Goal: Task Accomplishment & Management: Manage account settings

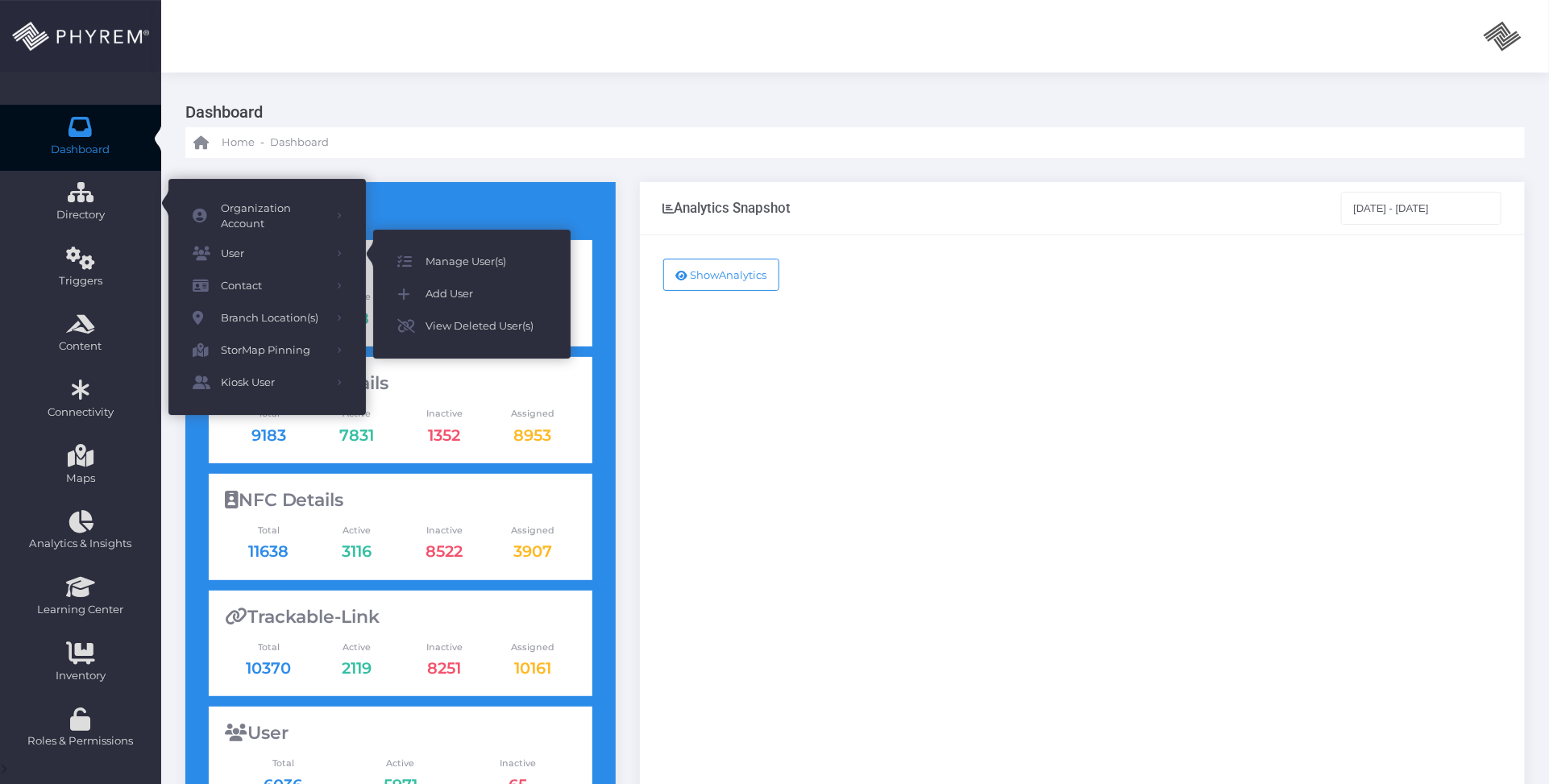
click at [455, 254] on span "Manage User(s)" at bounding box center [486, 262] width 121 height 21
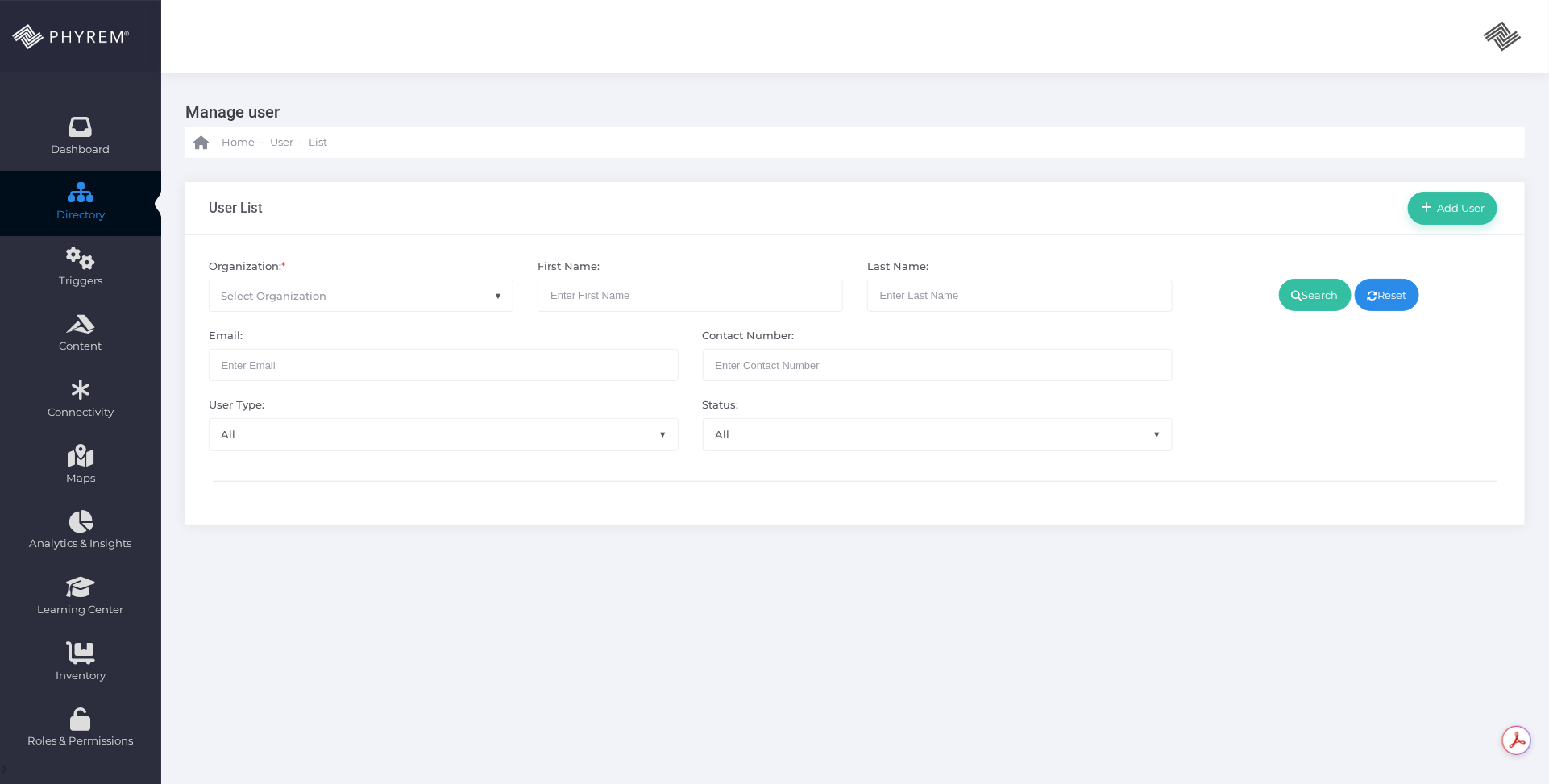
click at [371, 292] on span "Select Organization" at bounding box center [361, 296] width 304 height 31
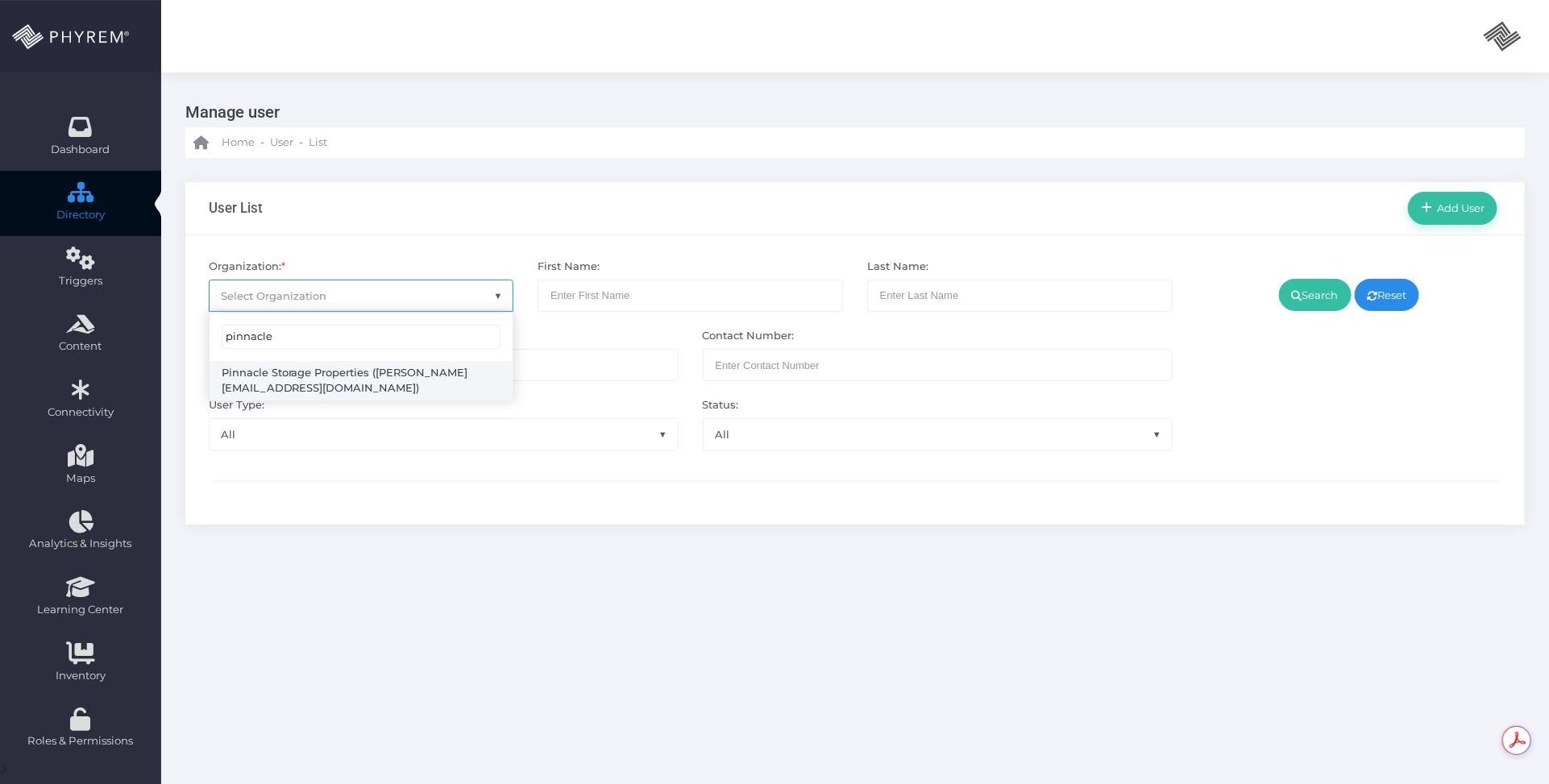
type input "pinnacle"
select select "4799"
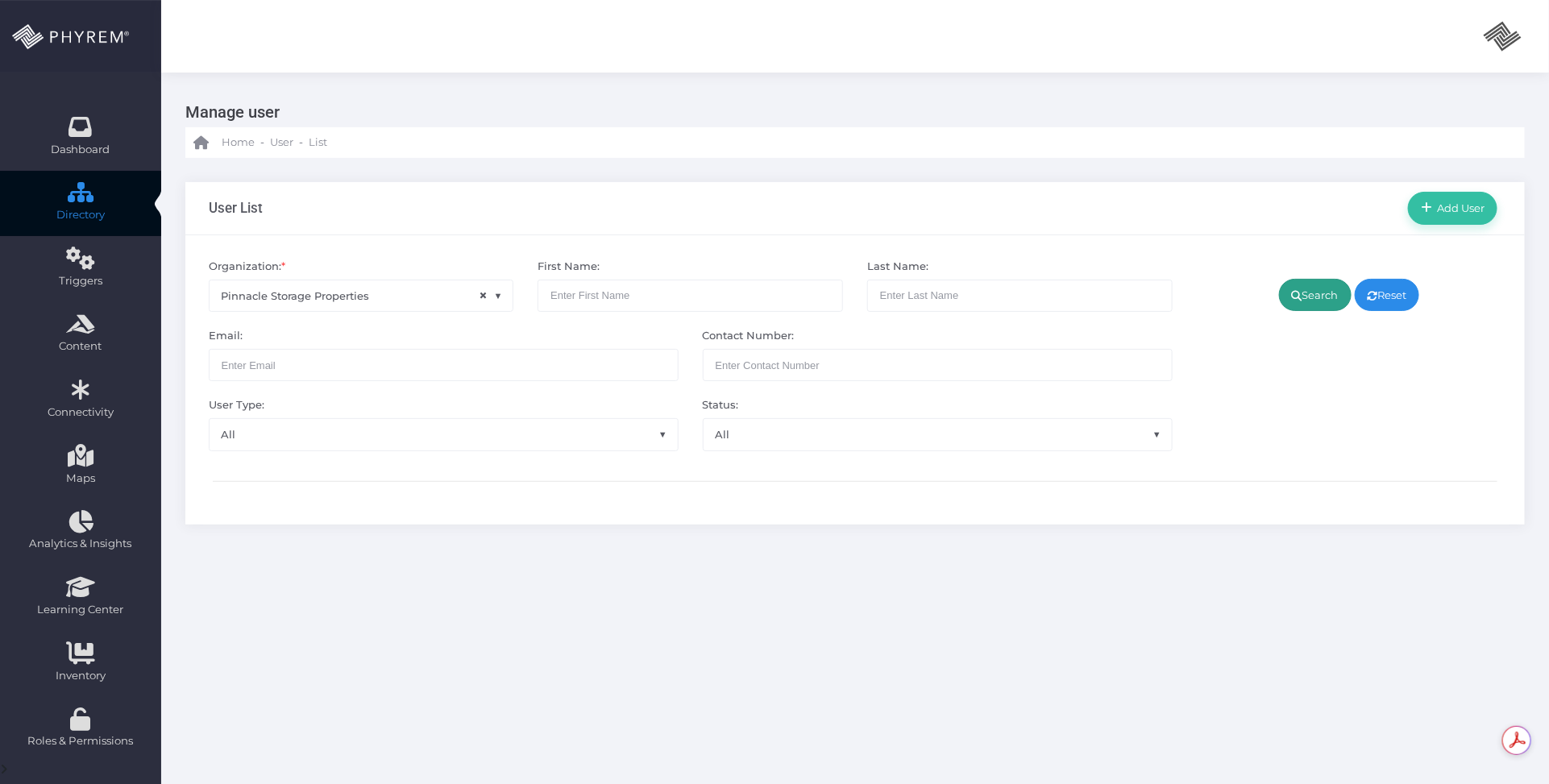
click at [1323, 299] on link "Search" at bounding box center [1315, 295] width 72 height 33
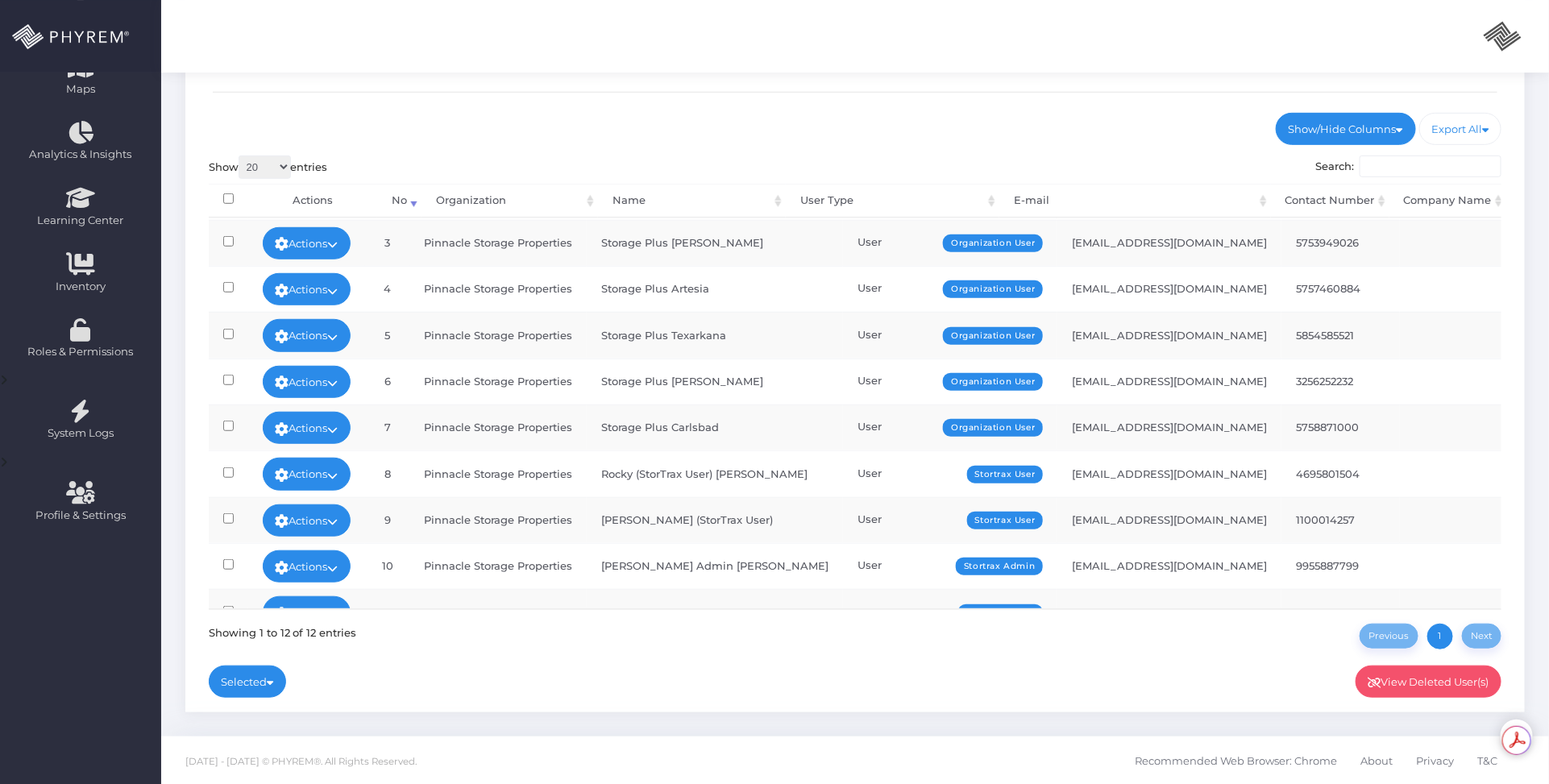
scroll to position [184, 0]
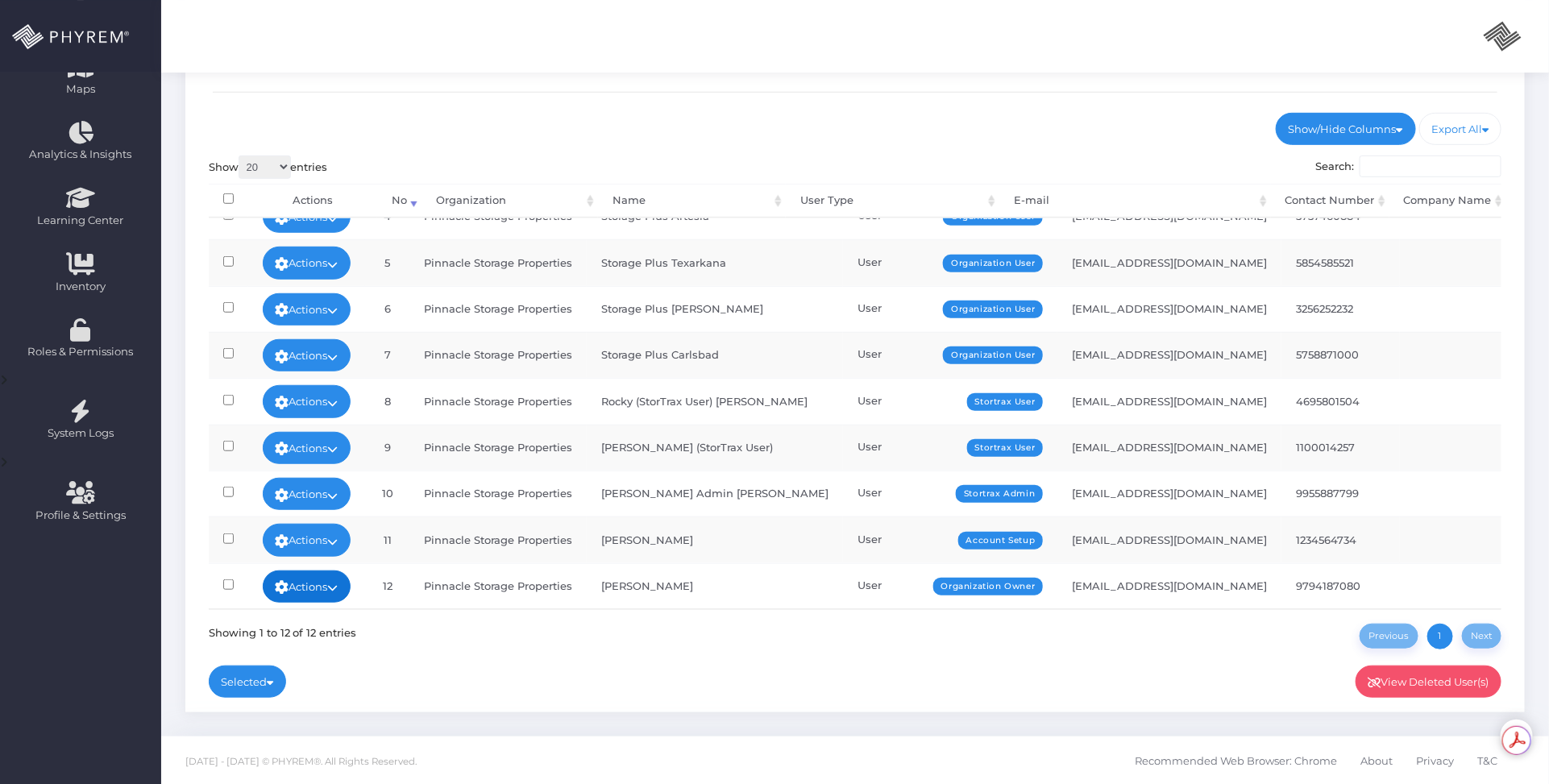
click at [327, 575] on link "Actions" at bounding box center [307, 587] width 89 height 33
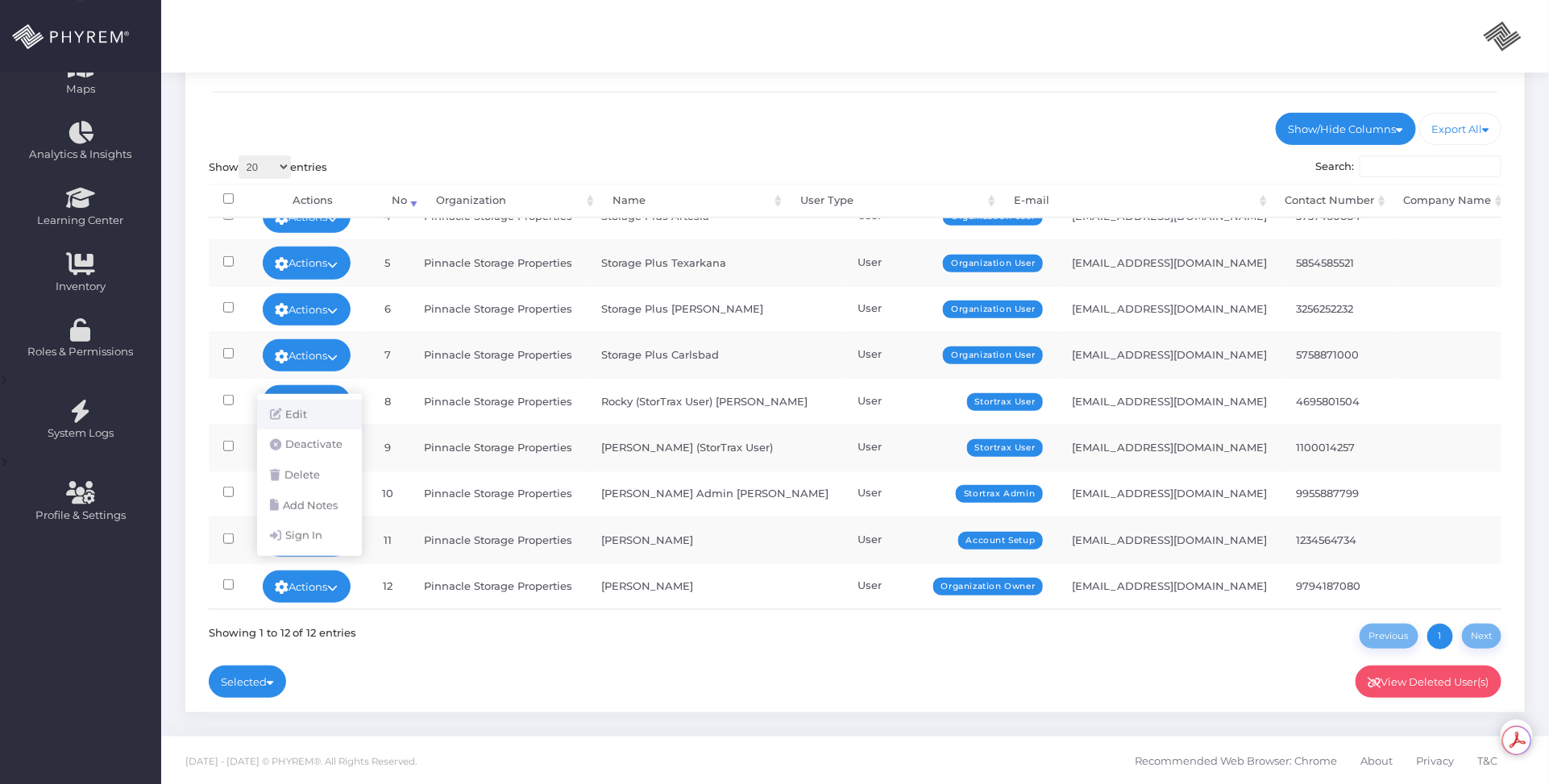
click at [324, 409] on link "Edit" at bounding box center [310, 415] width 105 height 31
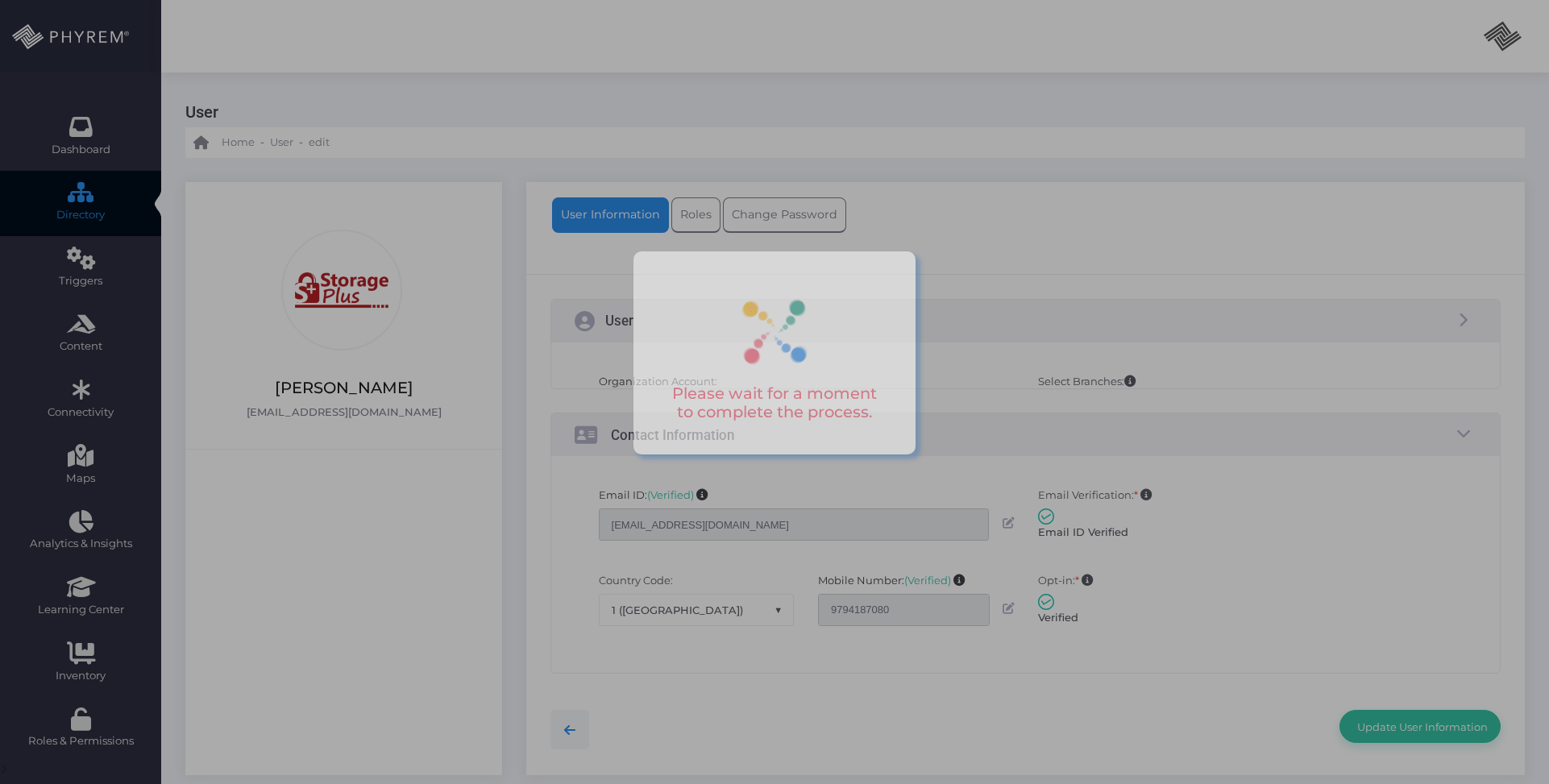
select select
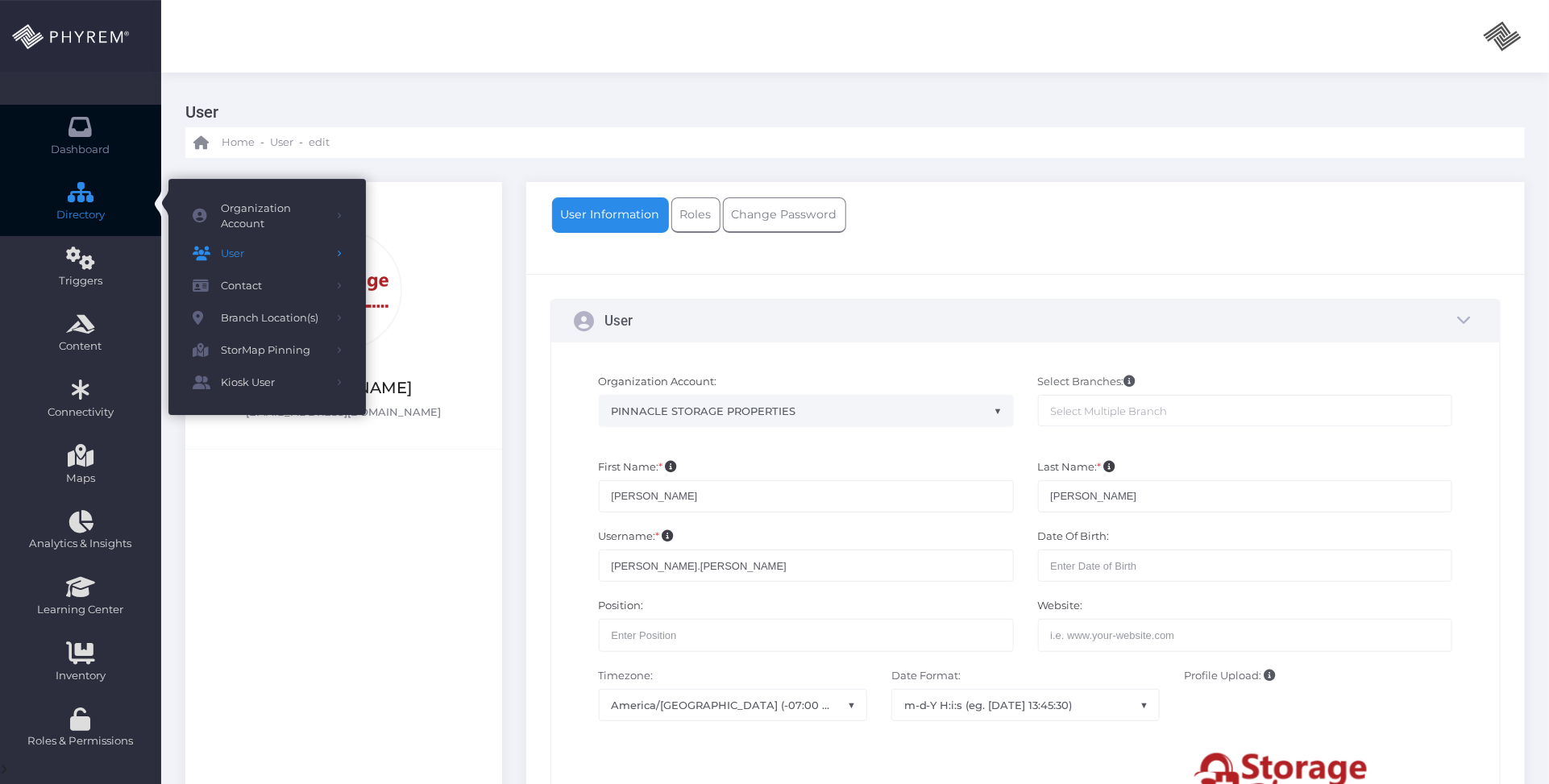
click at [92, 134] on link "Dashboard" at bounding box center [81, 138] width 161 height 66
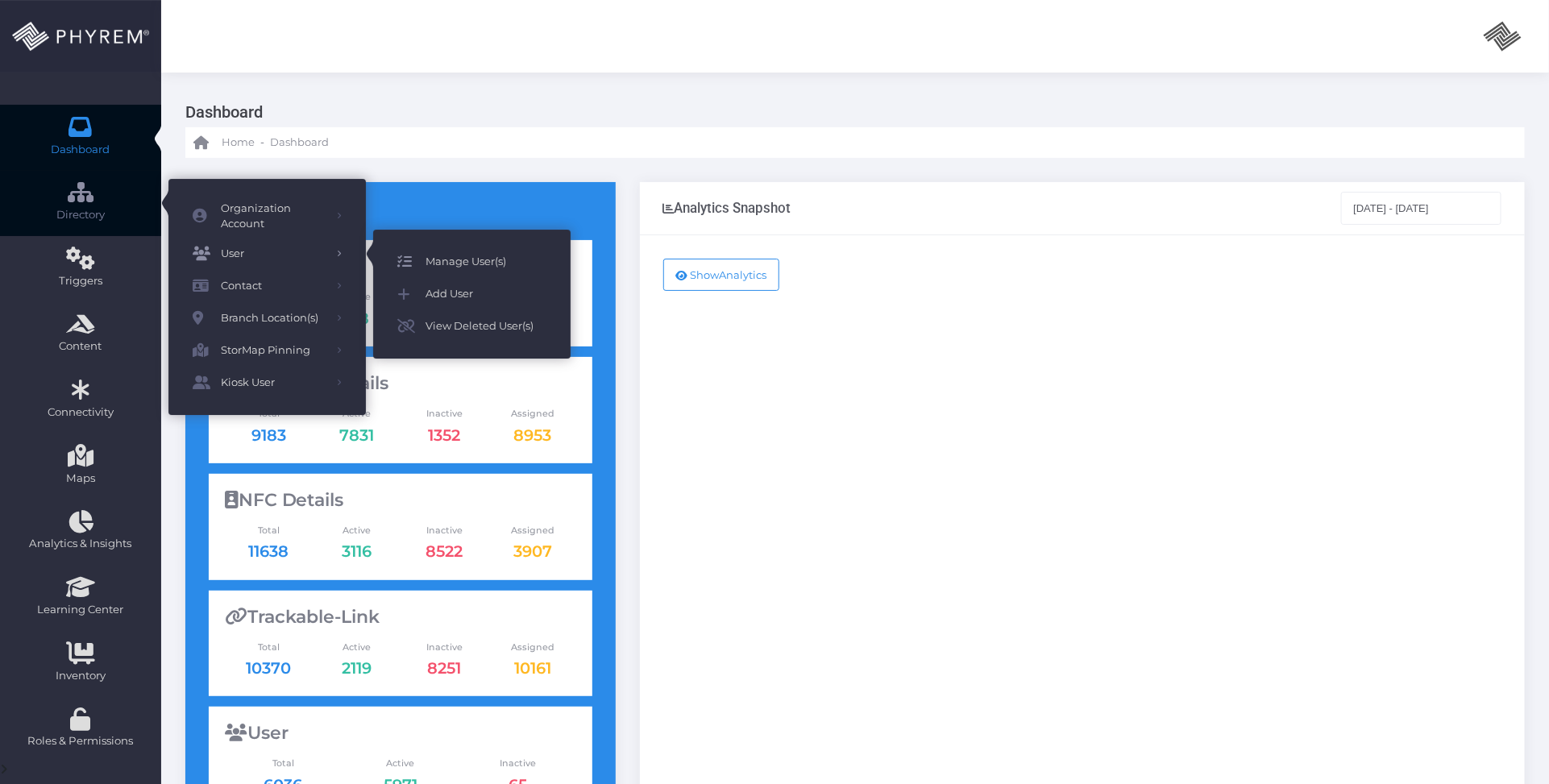
click at [472, 260] on span "Manage User(s)" at bounding box center [486, 262] width 121 height 21
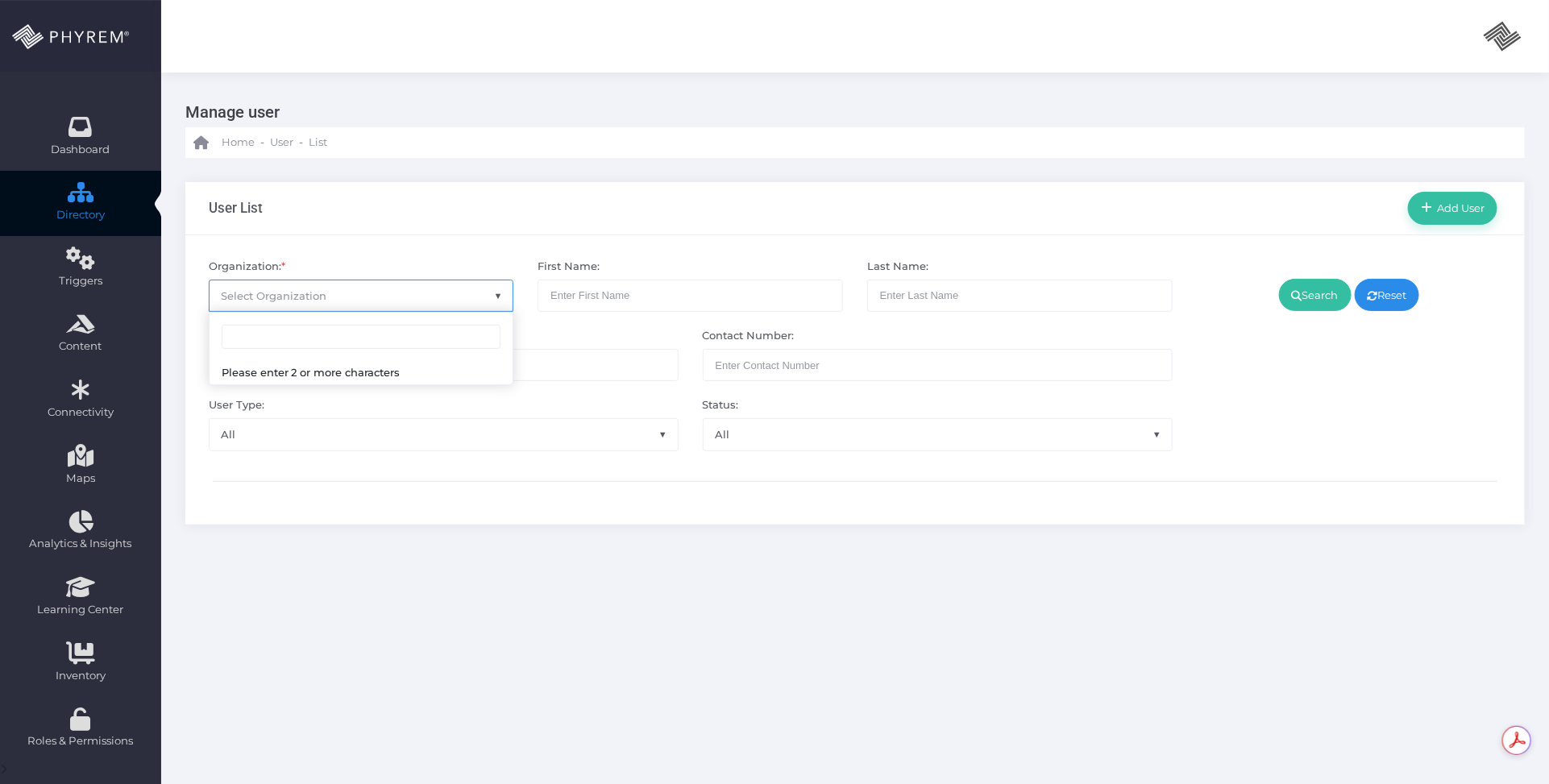
click at [411, 297] on span "Select Organization" at bounding box center [361, 296] width 304 height 31
type input "pinnacle"
select select "4799"
click at [1305, 297] on link "Search" at bounding box center [1315, 295] width 72 height 33
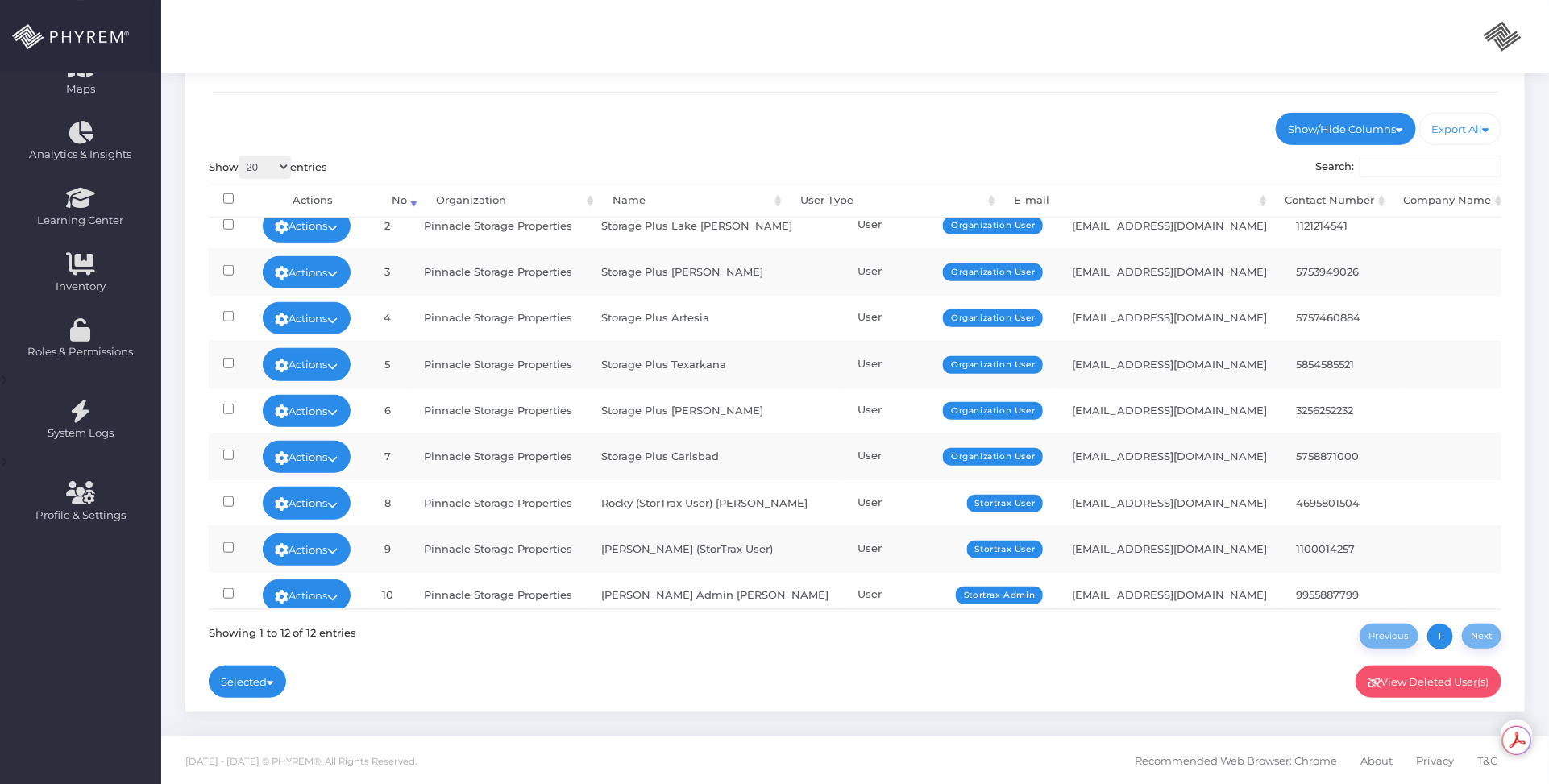
scroll to position [184, 0]
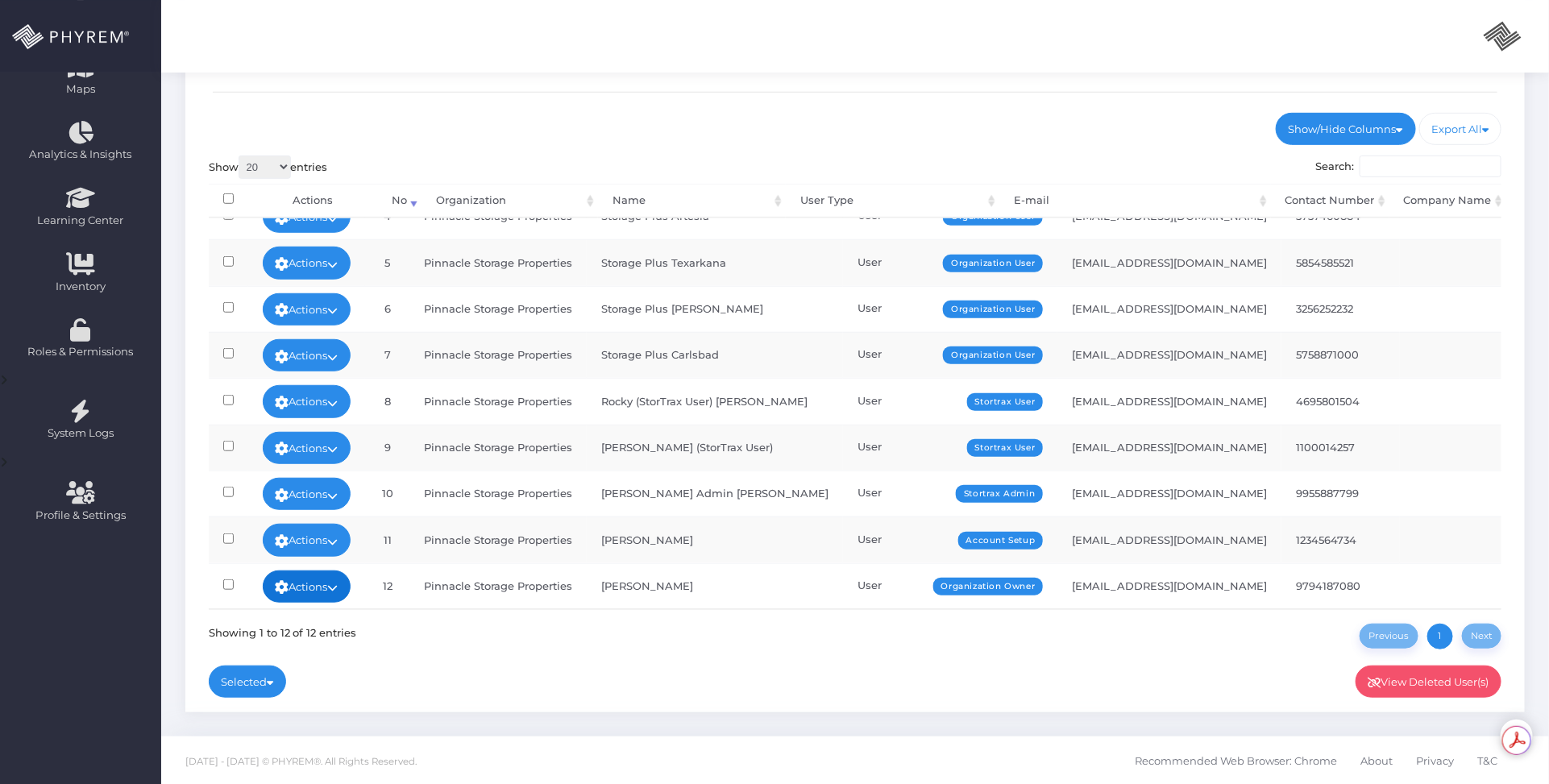
click at [331, 574] on link "Actions" at bounding box center [307, 587] width 89 height 33
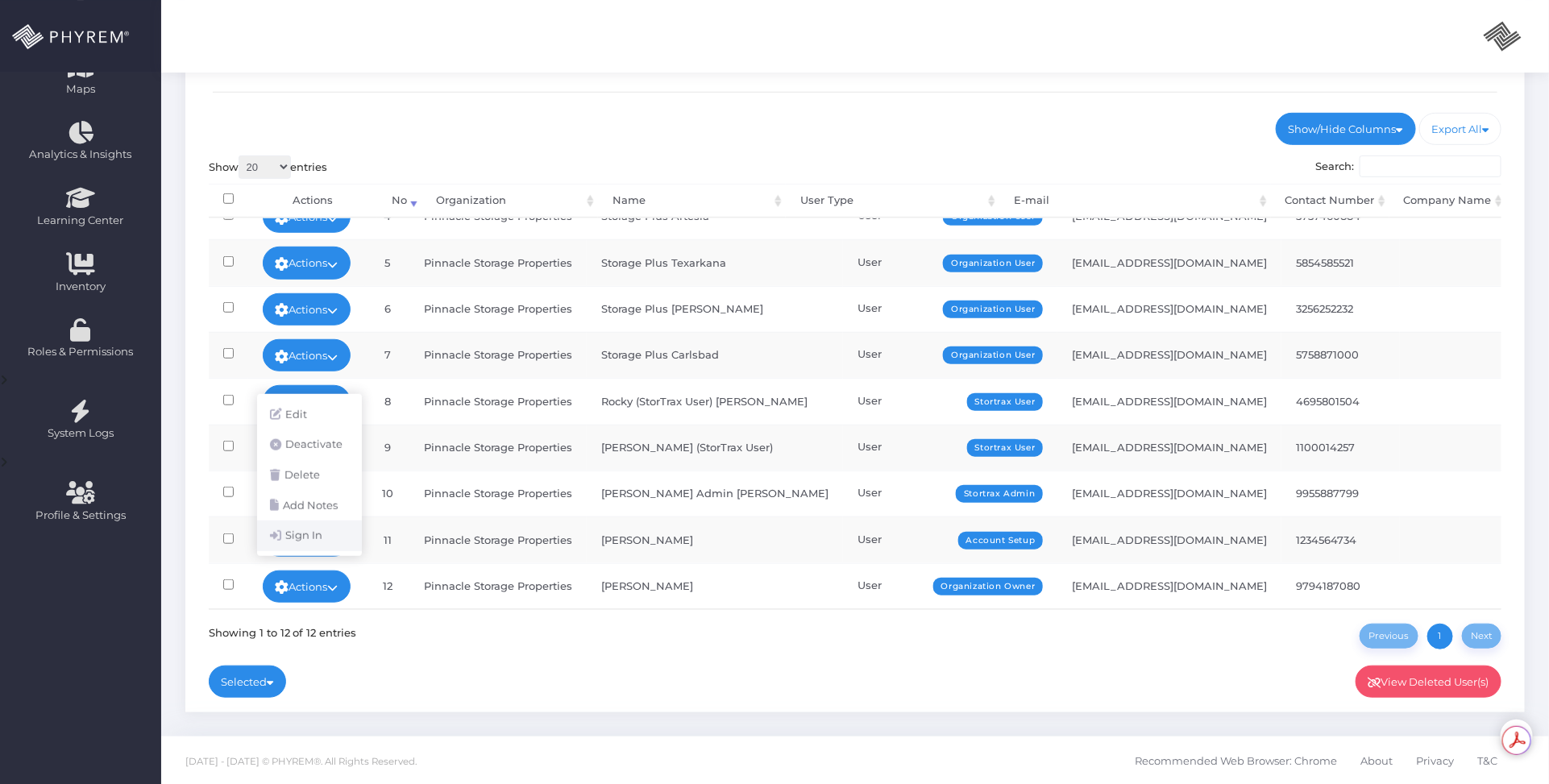
click at [324, 537] on link "Sign In" at bounding box center [310, 536] width 105 height 31
